Goal: Transaction & Acquisition: Purchase product/service

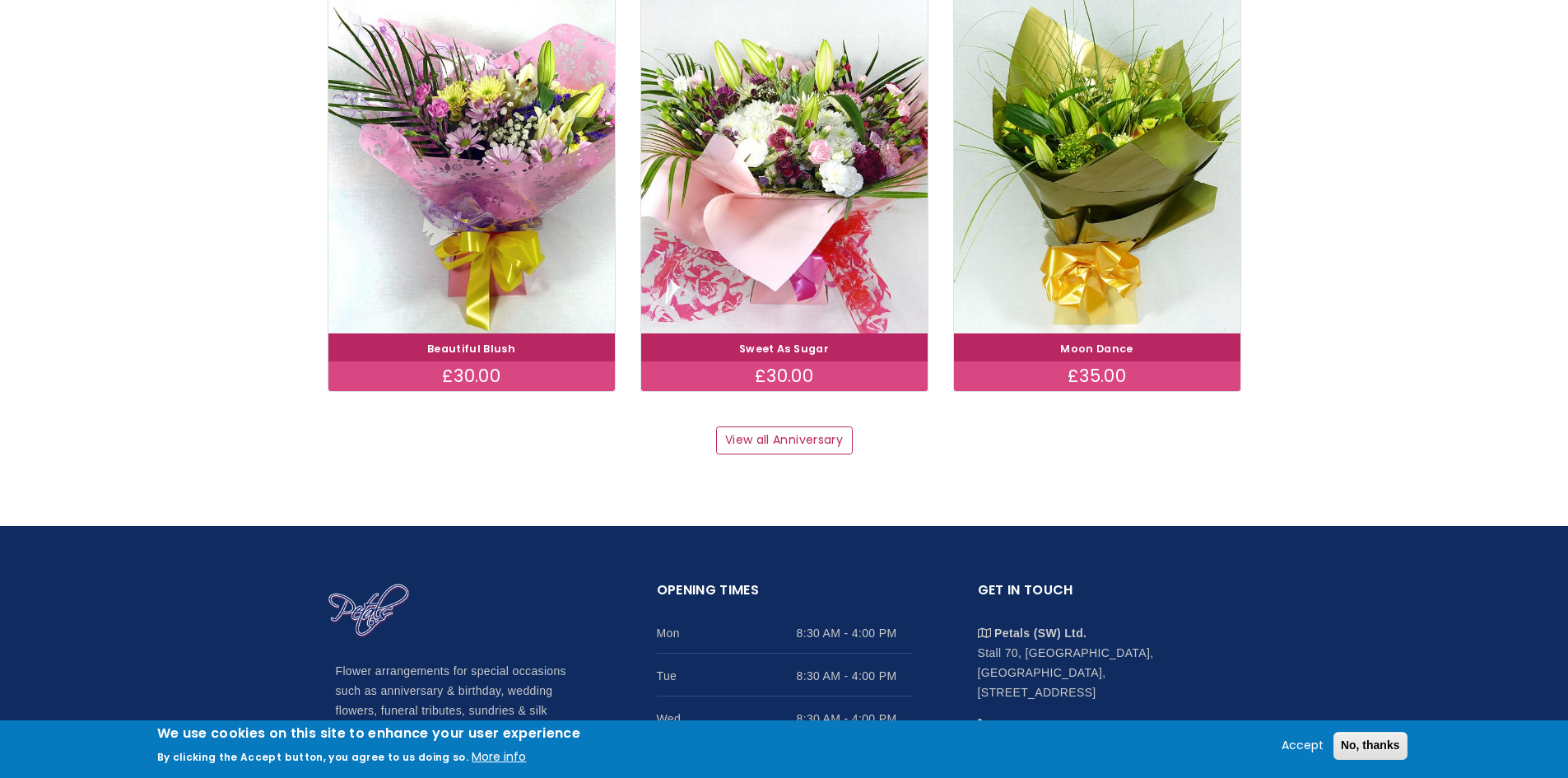
scroll to position [2223, 0]
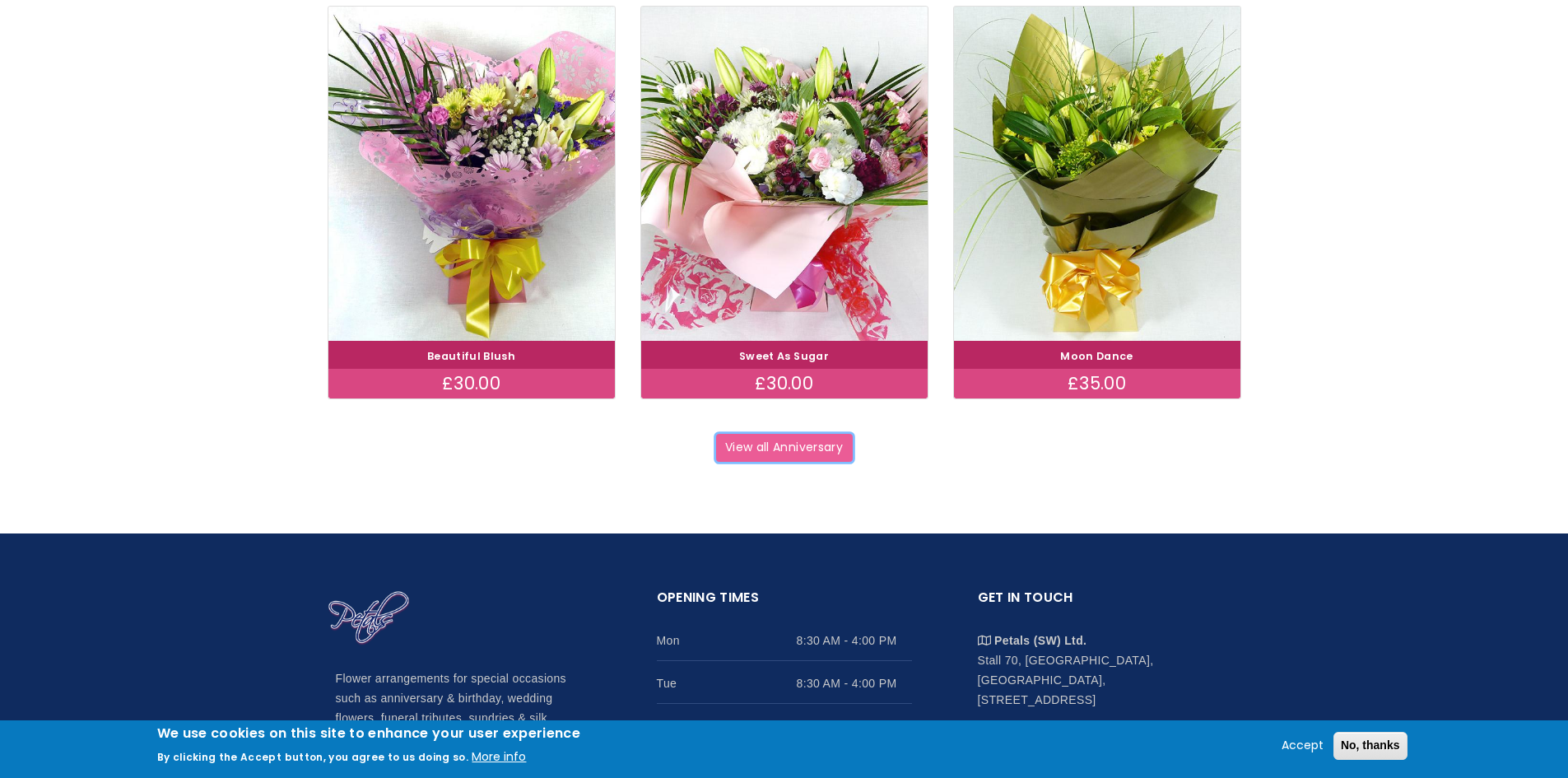
click at [823, 454] on link "View all Anniversary" at bounding box center [784, 448] width 137 height 28
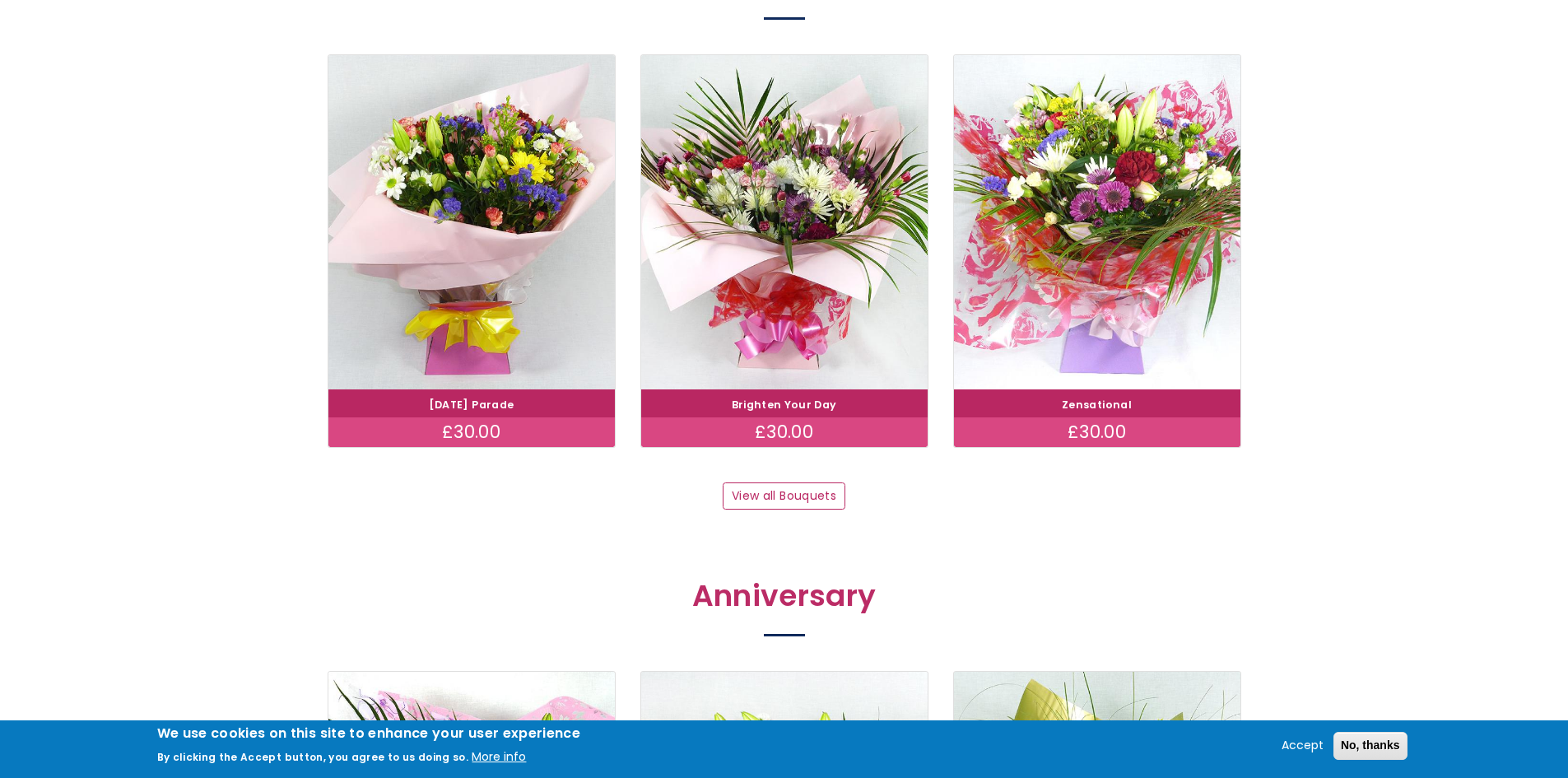
scroll to position [1482, 0]
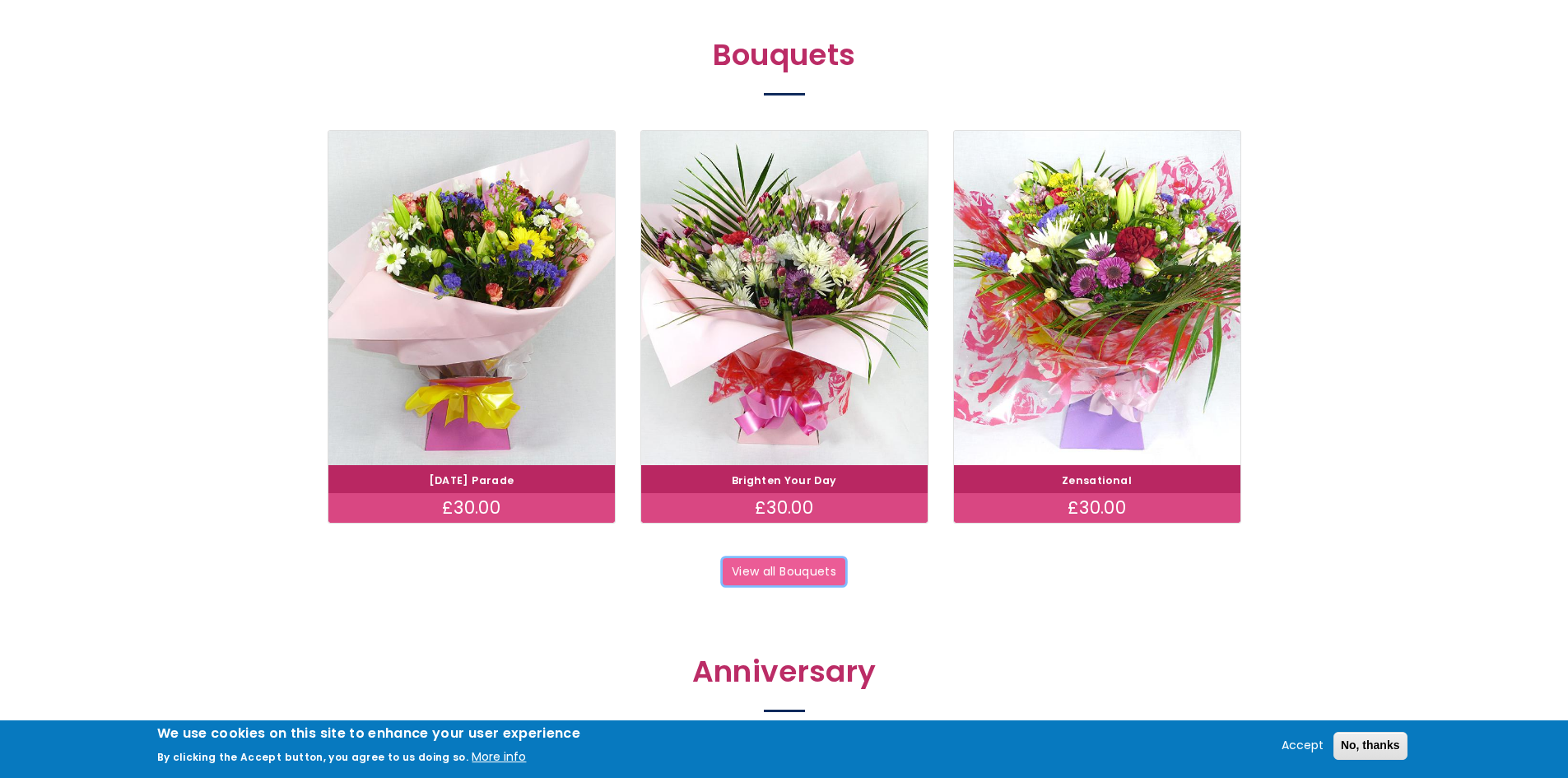
click at [831, 565] on link "View all Bouquets" at bounding box center [784, 572] width 123 height 28
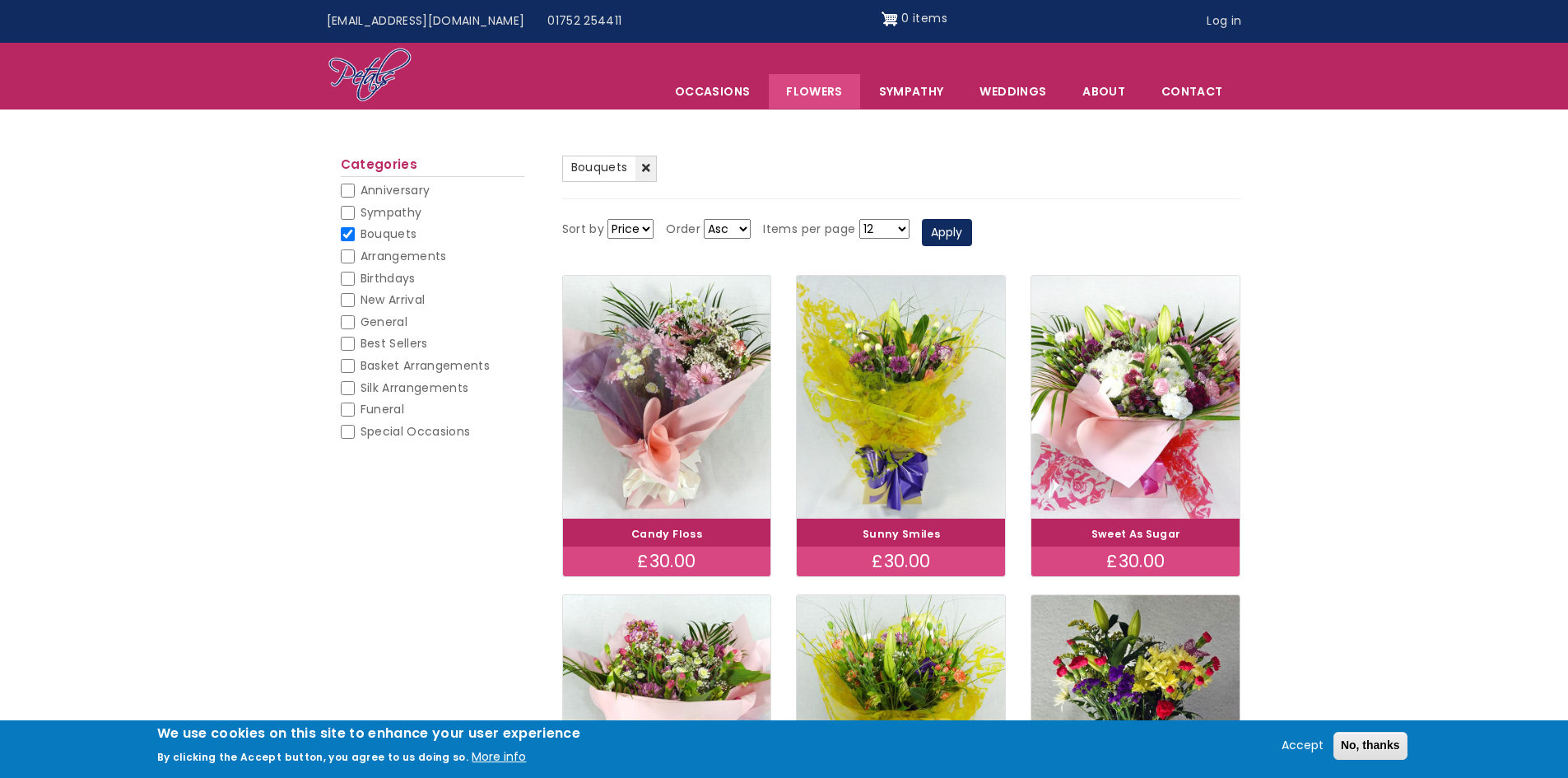
click at [348, 260] on input "Arrangements" at bounding box center [348, 256] width 14 height 14
checkbox input "false"
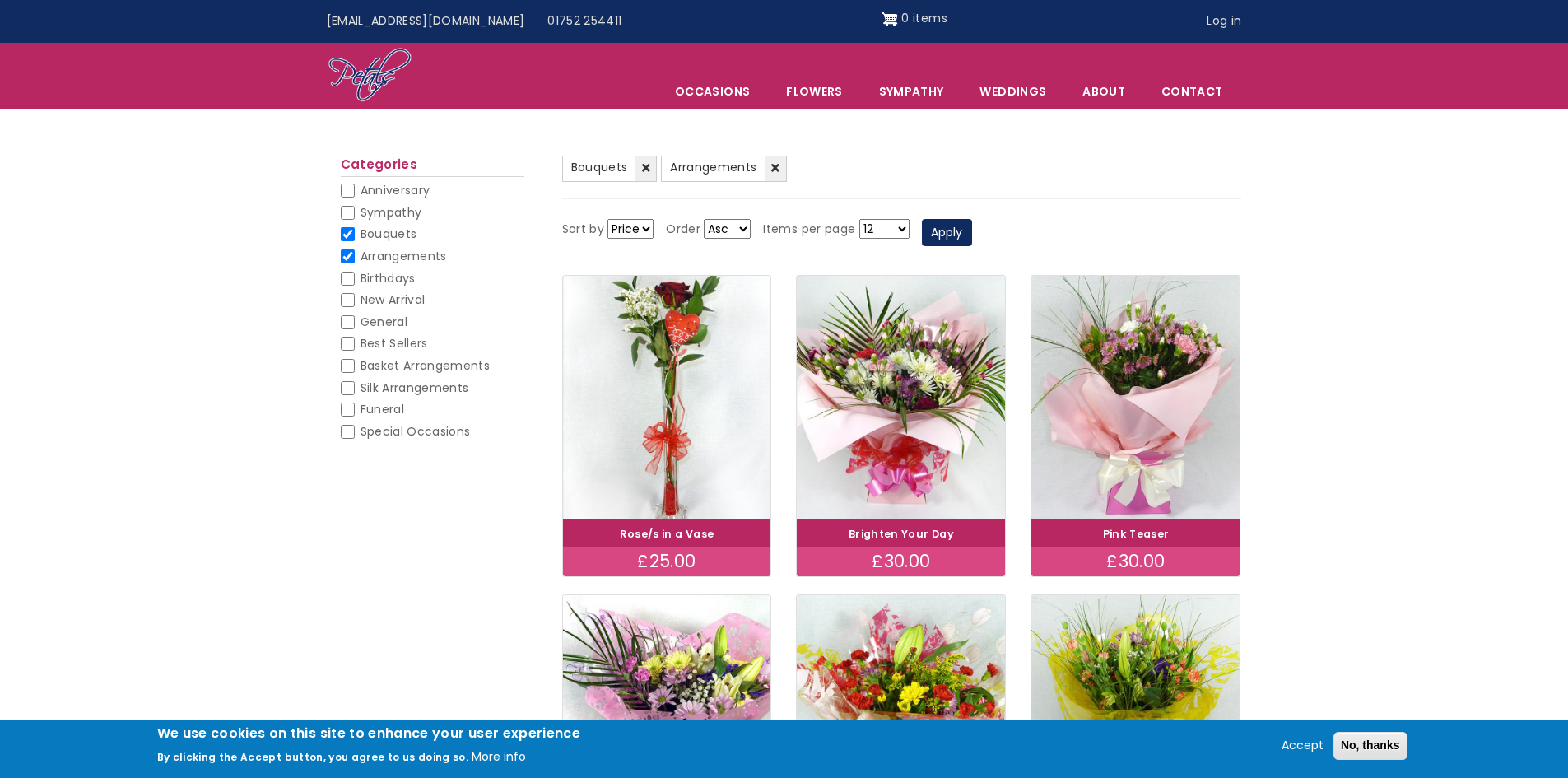
click at [350, 365] on input "Basket Arrangements" at bounding box center [348, 366] width 14 height 14
checkbox input "false"
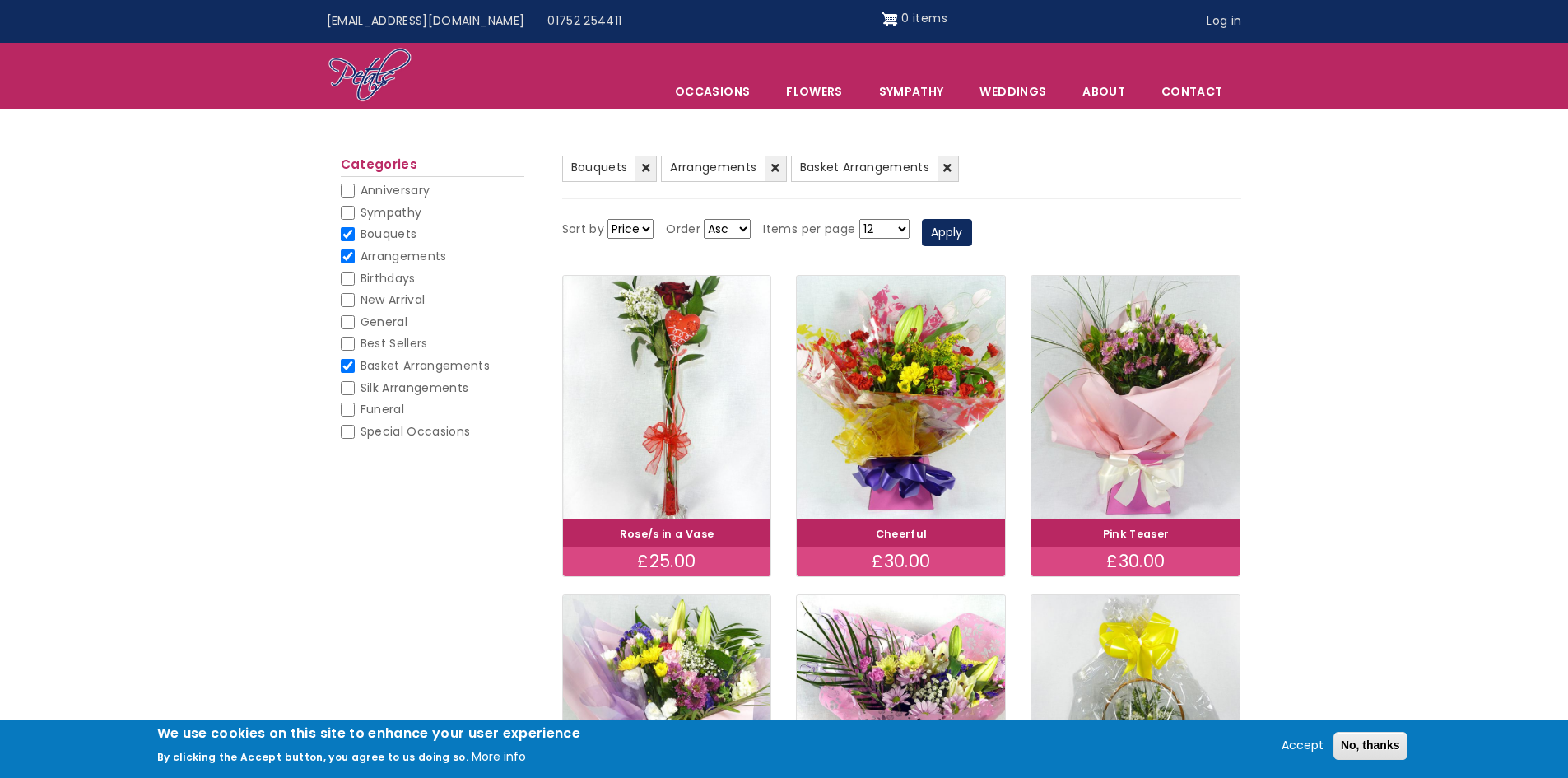
click at [347, 257] on input "Arrangements" at bounding box center [348, 256] width 14 height 14
checkbox input "false"
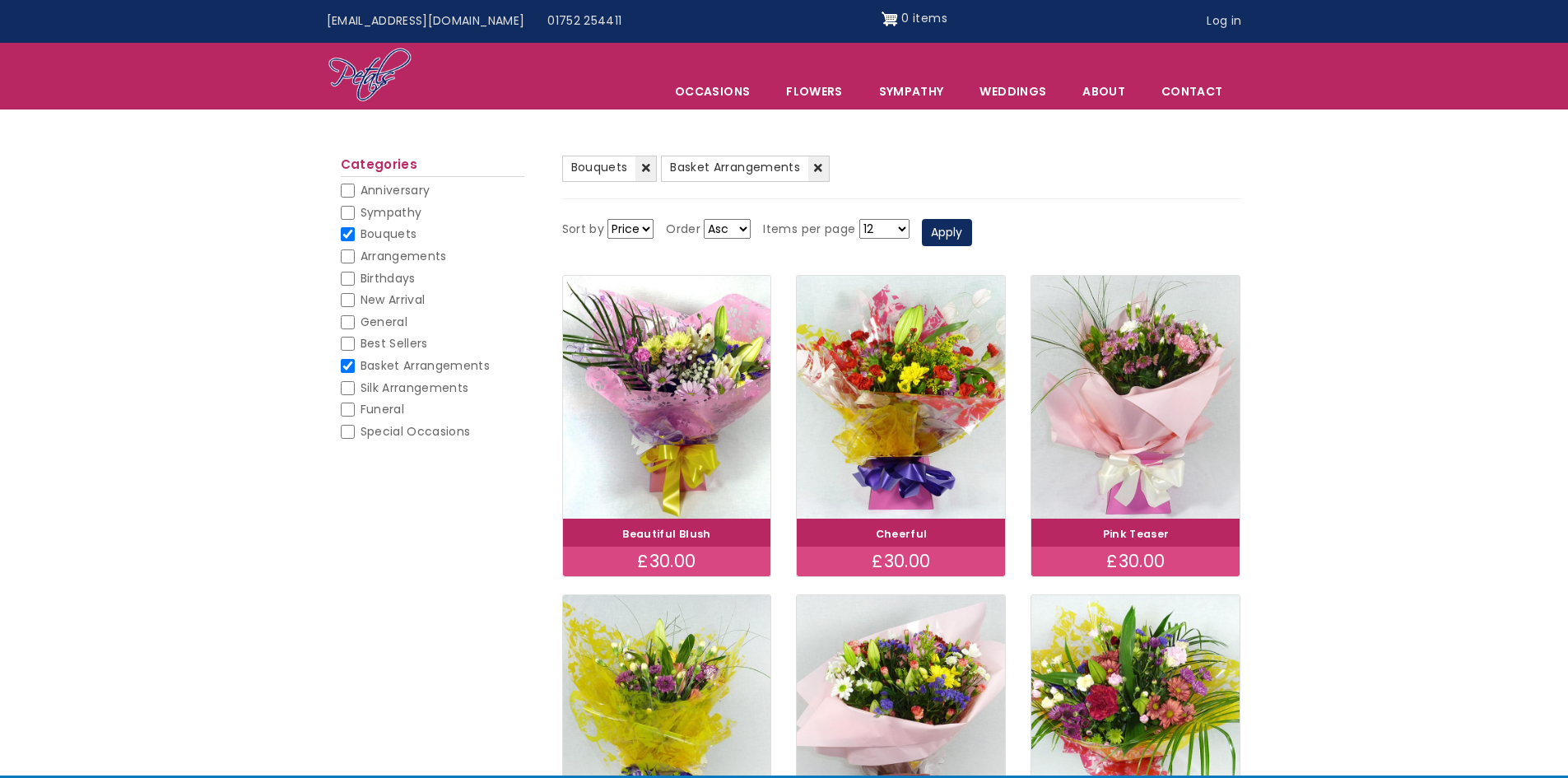
click at [347, 236] on input "Bouquets" at bounding box center [348, 234] width 14 height 14
checkbox input "false"
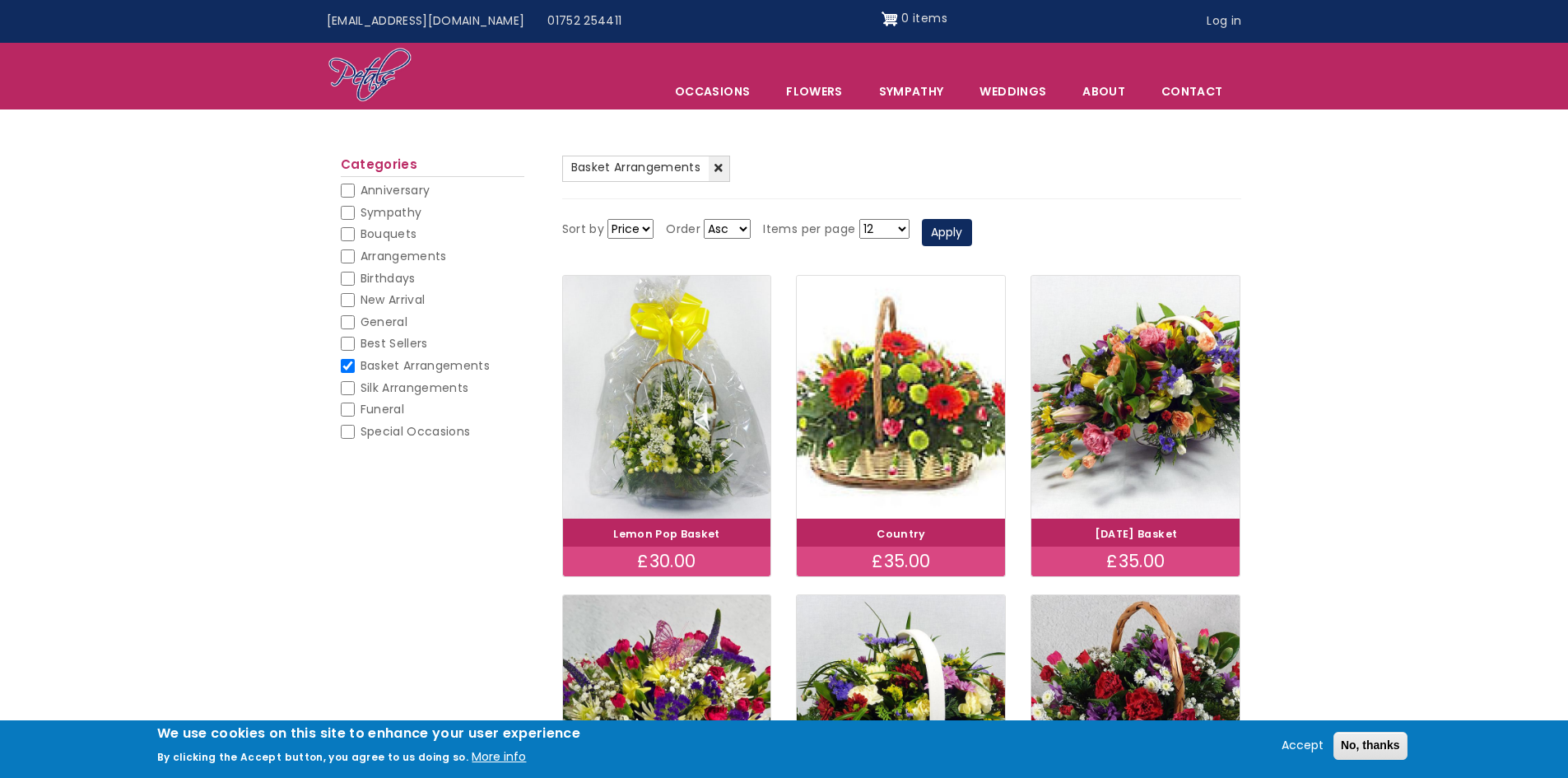
click at [347, 368] on input "Basket Arrangements" at bounding box center [348, 366] width 14 height 14
checkbox input "false"
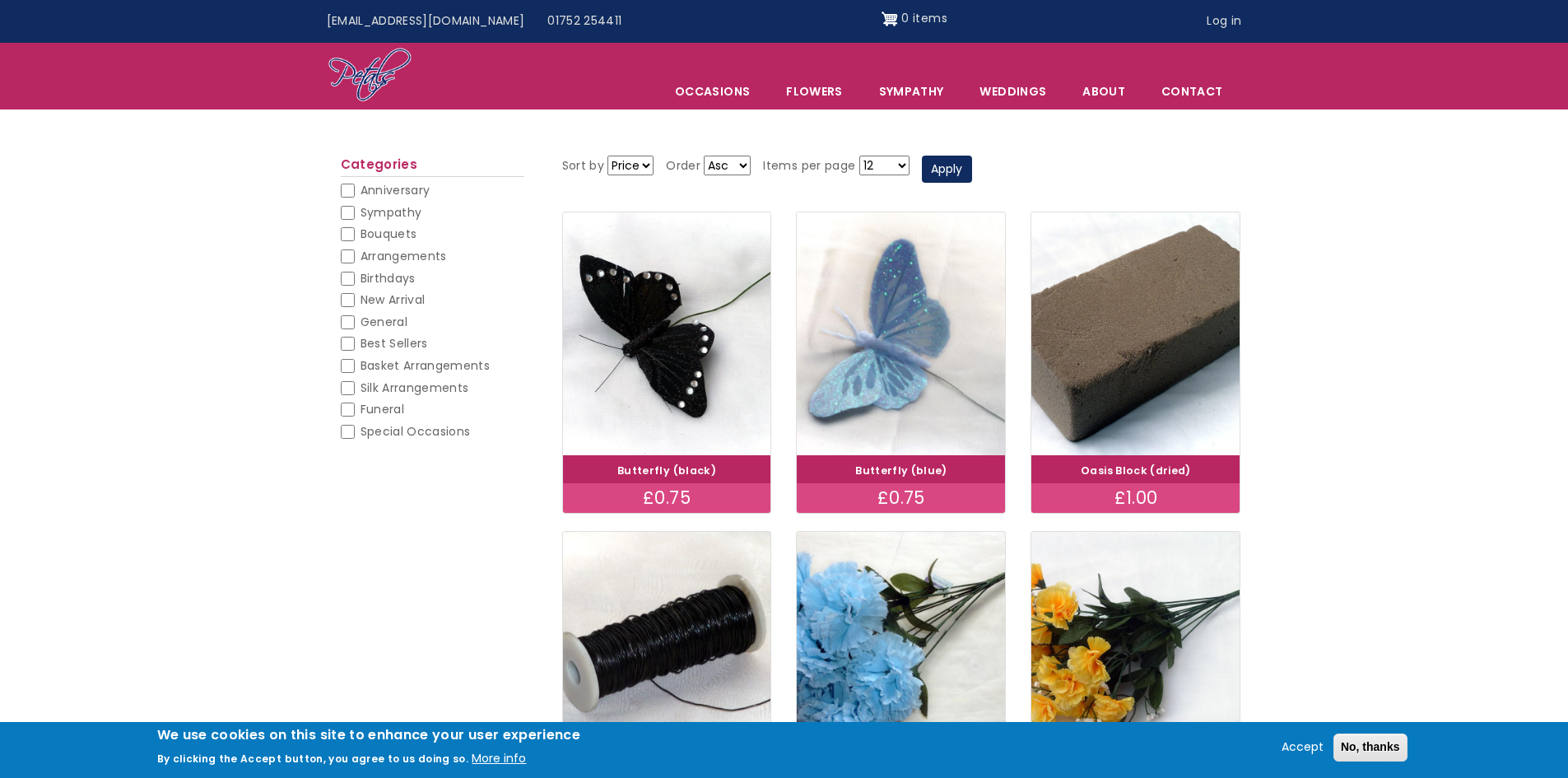
click at [347, 432] on input "Special Occasions" at bounding box center [348, 431] width 14 height 14
checkbox input "false"
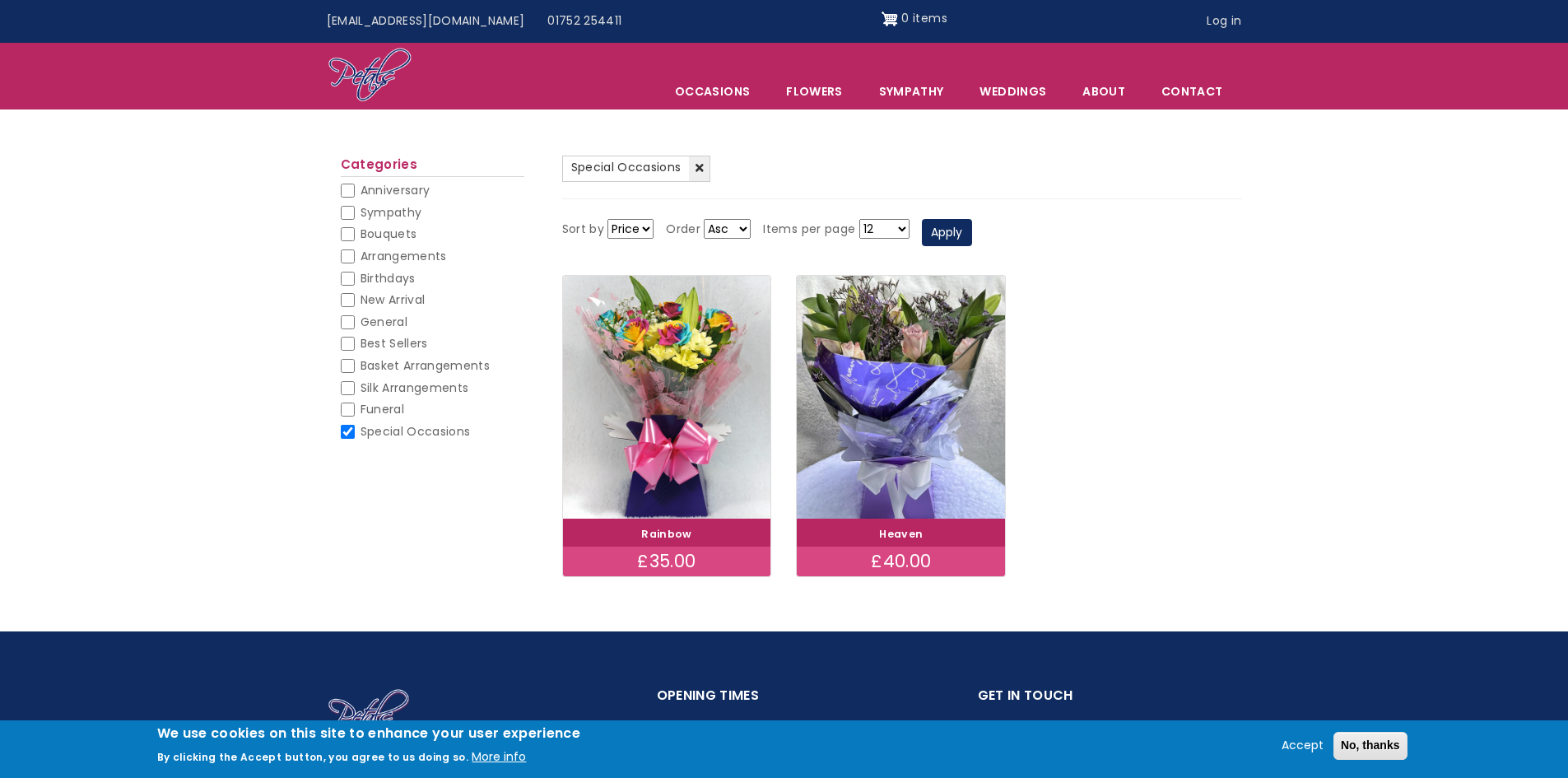
click at [343, 430] on input "Special Occasions" at bounding box center [348, 431] width 14 height 14
checkbox input "false"
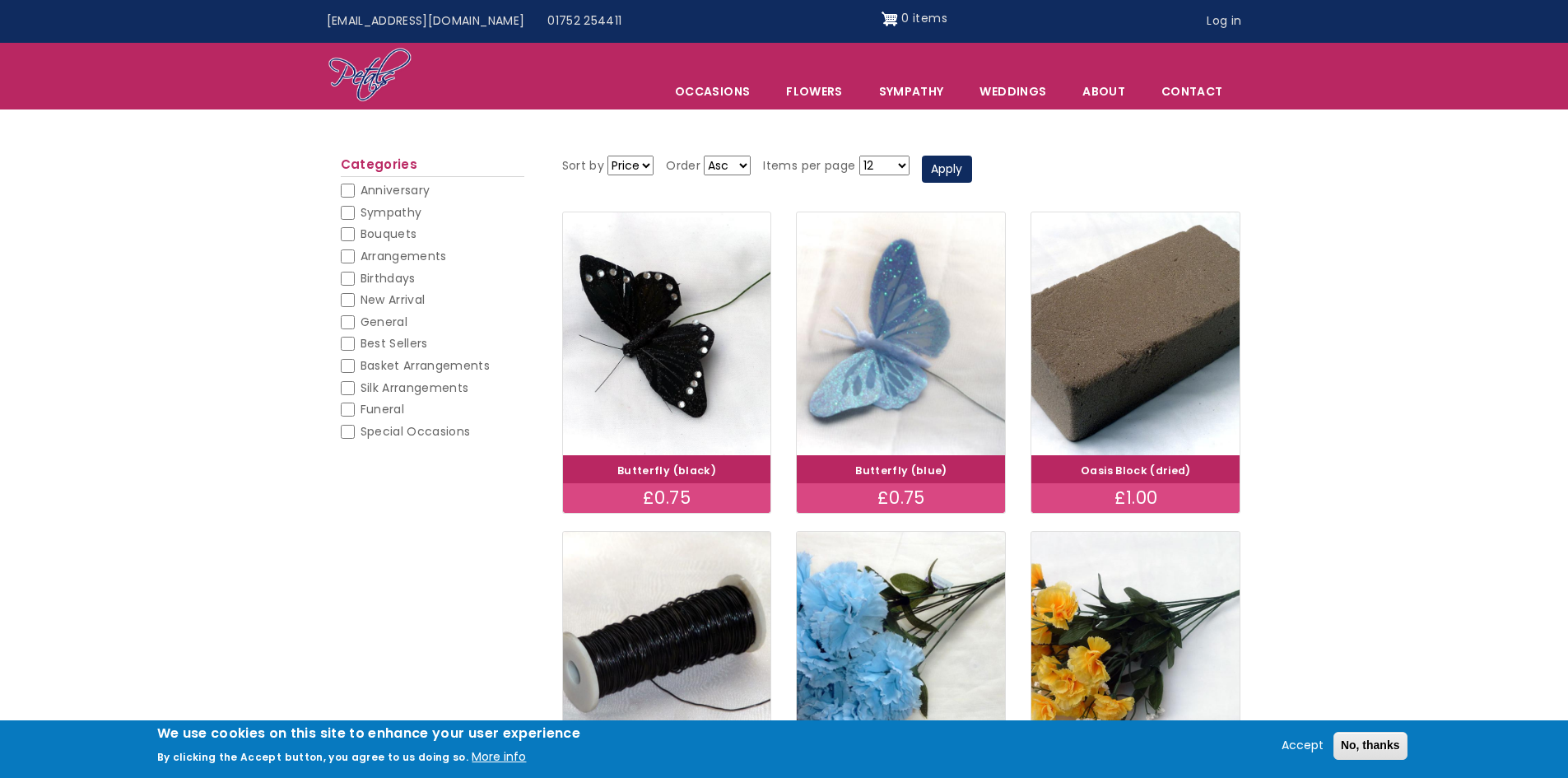
click at [344, 343] on input "Best Sellers" at bounding box center [348, 343] width 14 height 14
checkbox input "false"
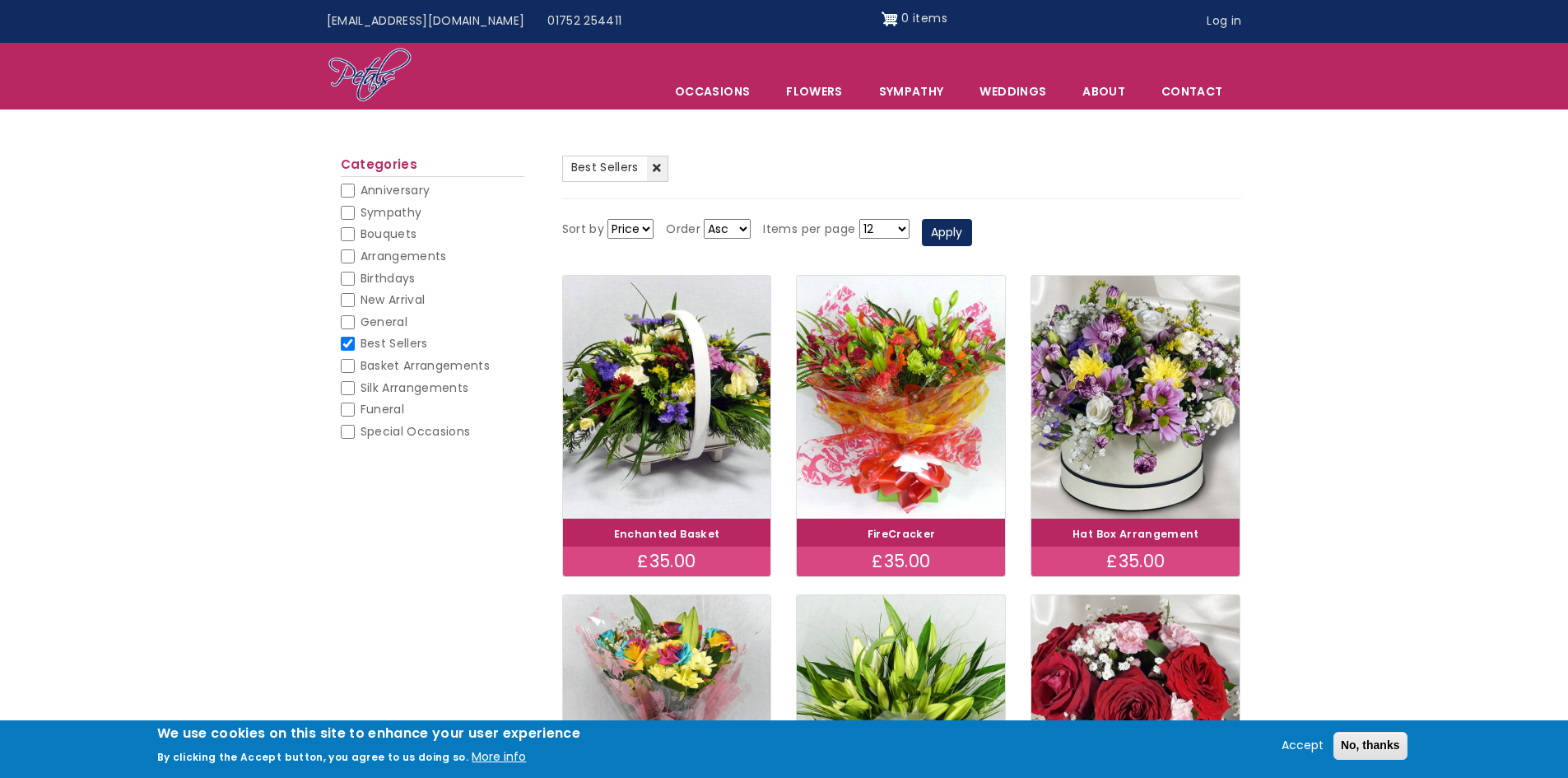
click at [1148, 531] on link "Hat Box Arrangement" at bounding box center [1135, 534] width 127 height 14
